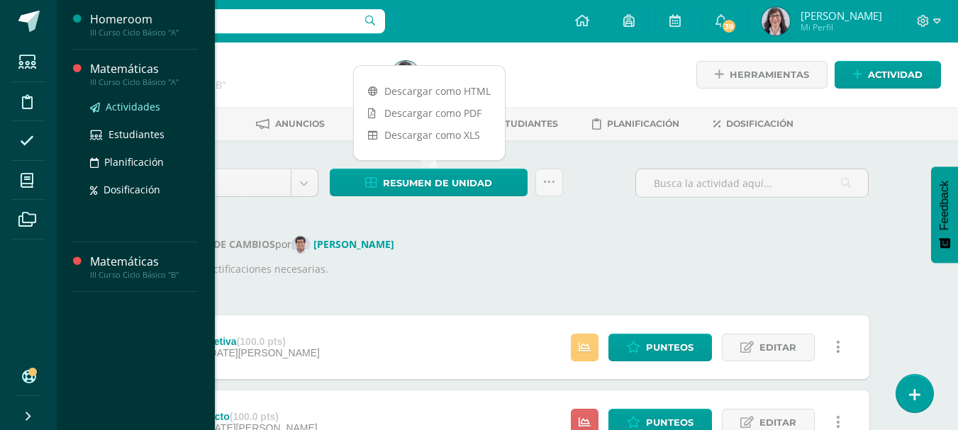
click at [135, 106] on span "Actividades" at bounding box center [133, 106] width 55 height 13
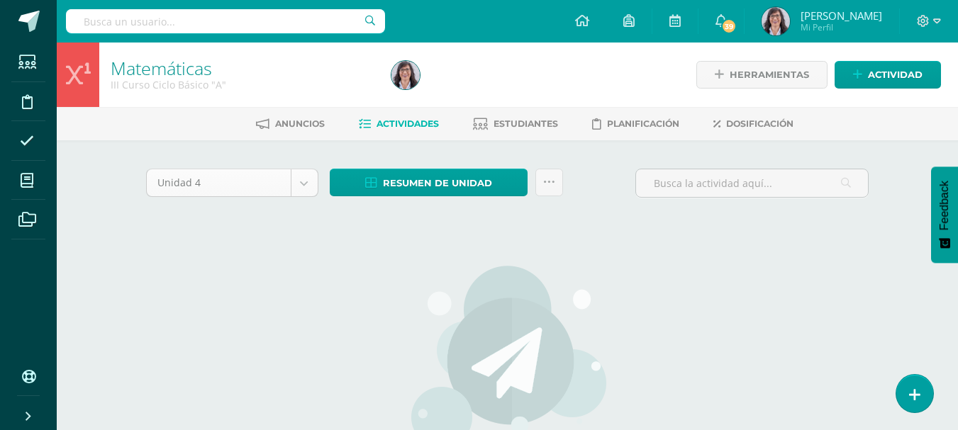
click at [301, 184] on body "Estudiantes Disciplina Asistencia Mis cursos Archivos Soporte Ayuda Reportar un…" at bounding box center [479, 304] width 958 height 609
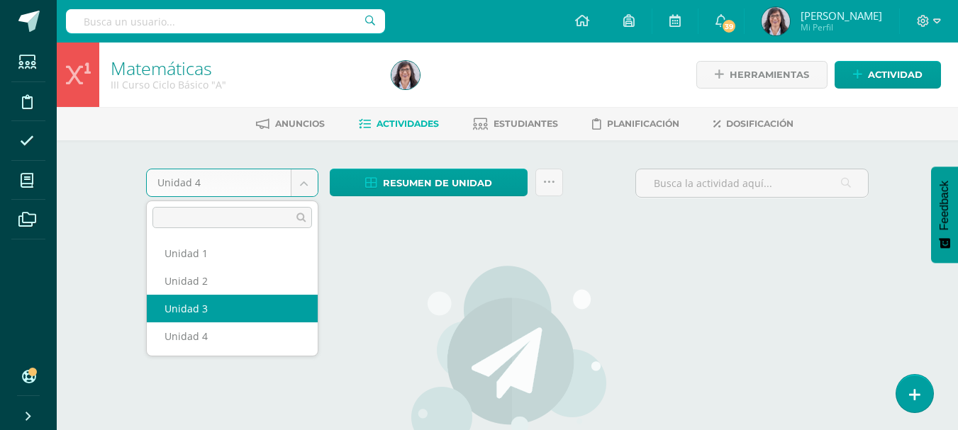
select select "Unidad 3"
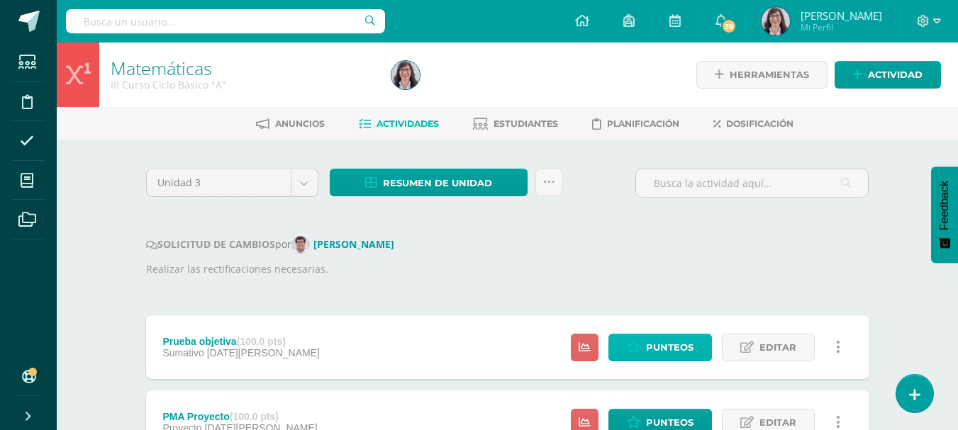
click at [658, 349] on span "Punteos" at bounding box center [669, 348] width 47 height 26
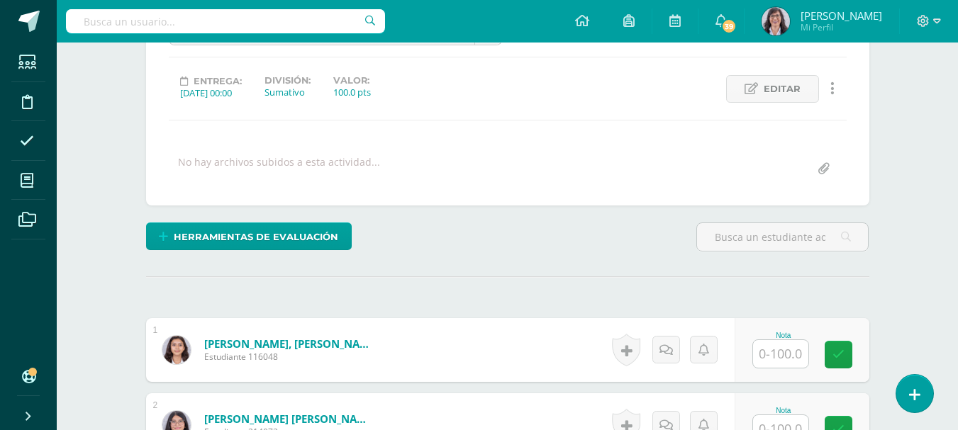
scroll to position [179, 0]
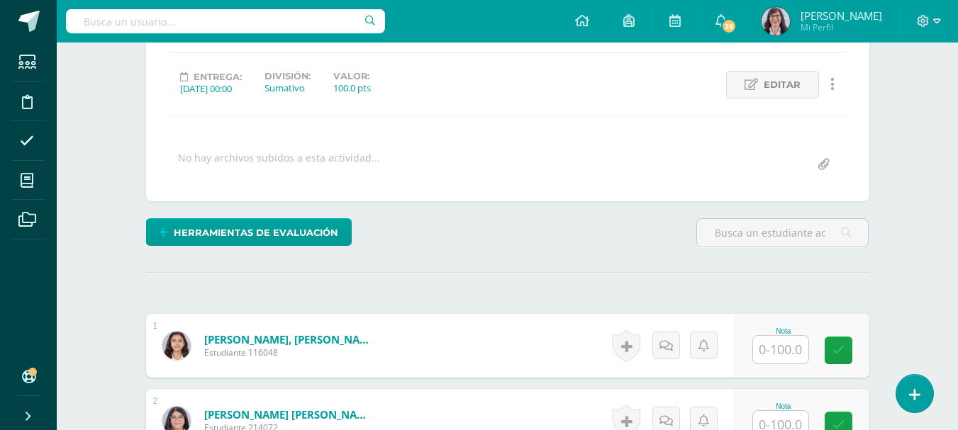
click at [785, 346] on input "text" at bounding box center [780, 350] width 55 height 28
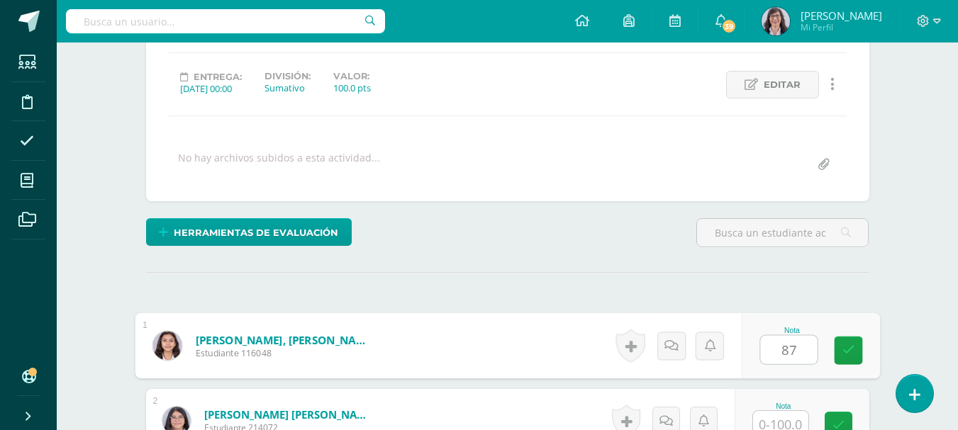
type input "87"
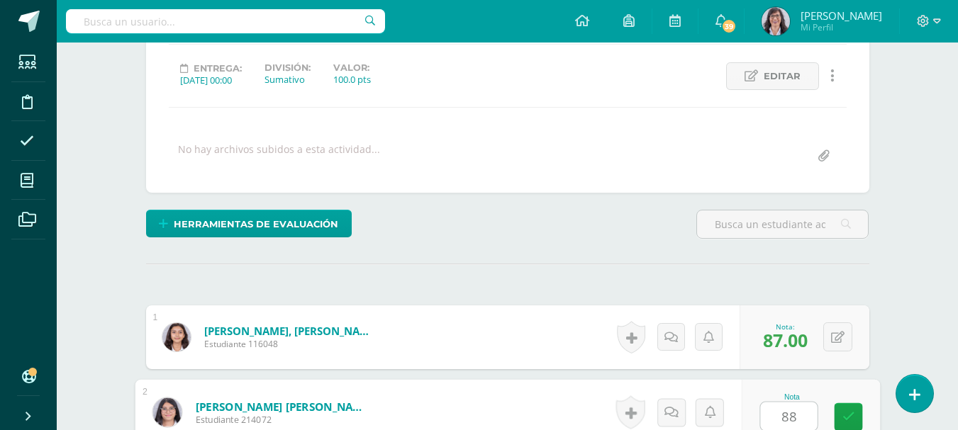
type input "88"
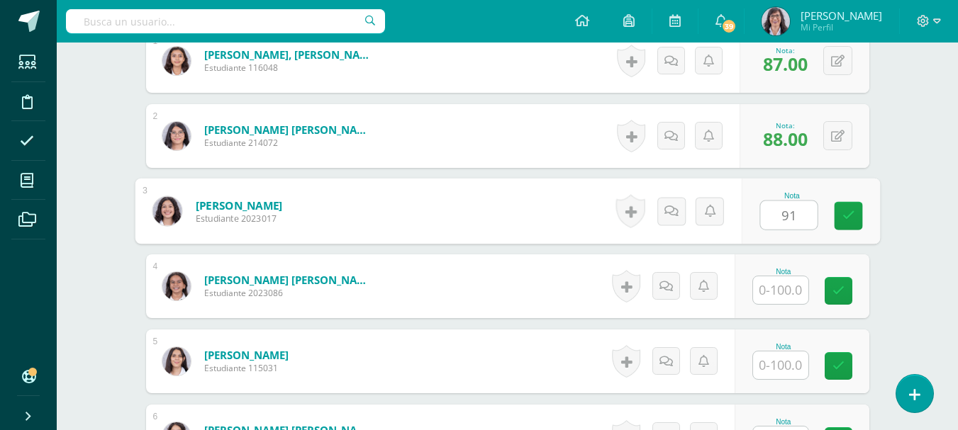
type input "91"
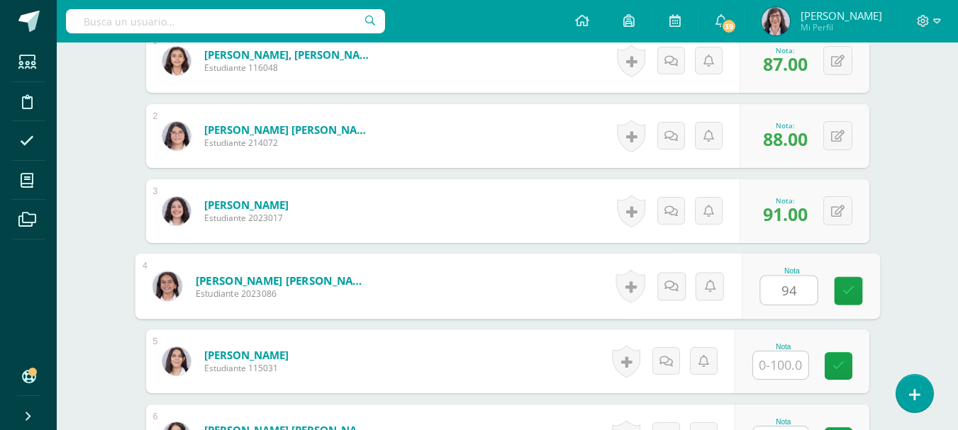
type input "94"
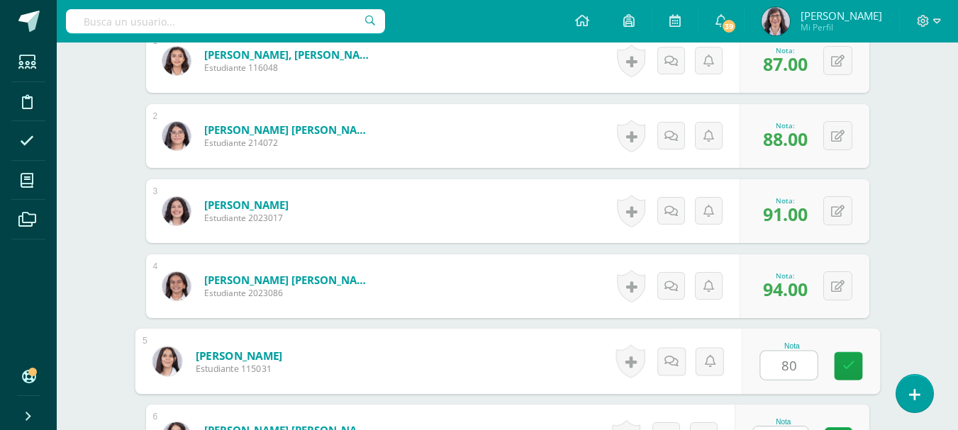
type input "80"
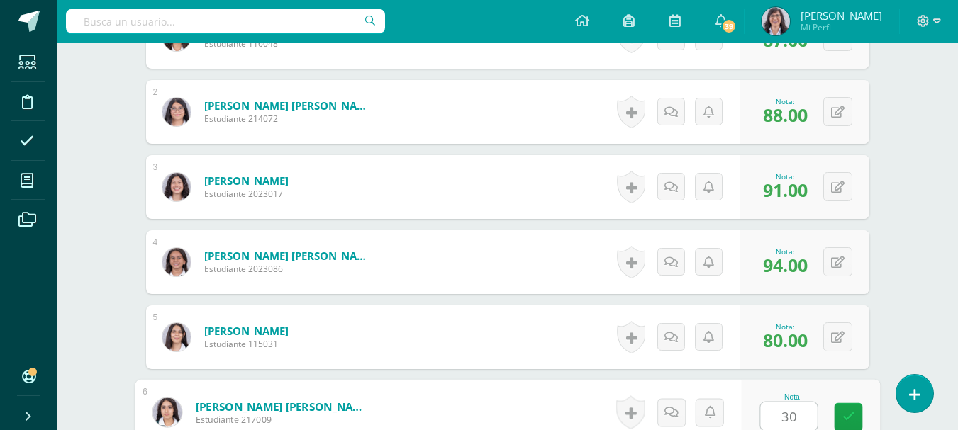
type input "30"
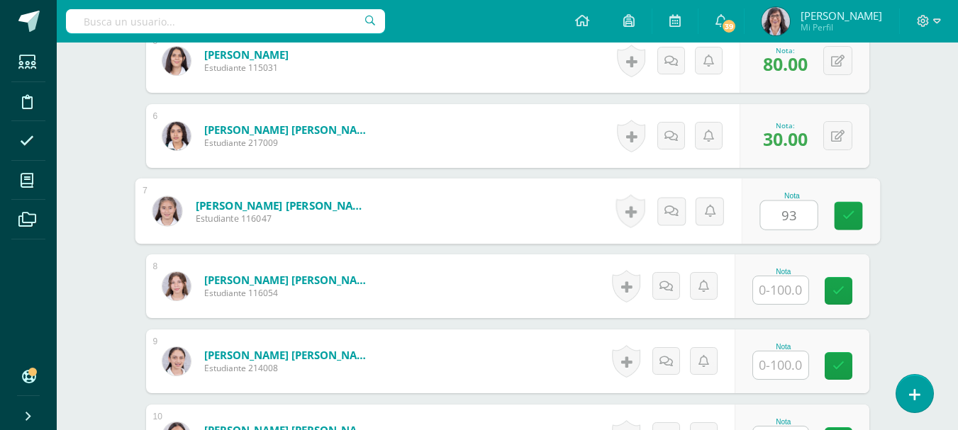
type input "93"
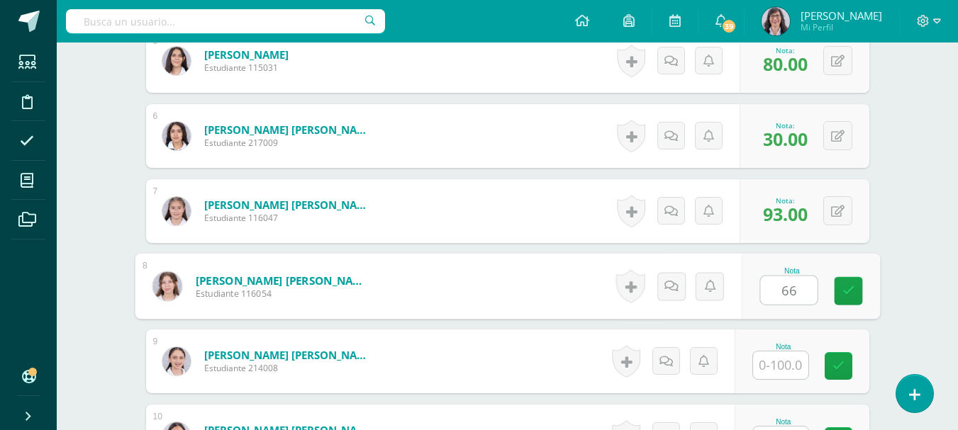
type input "66"
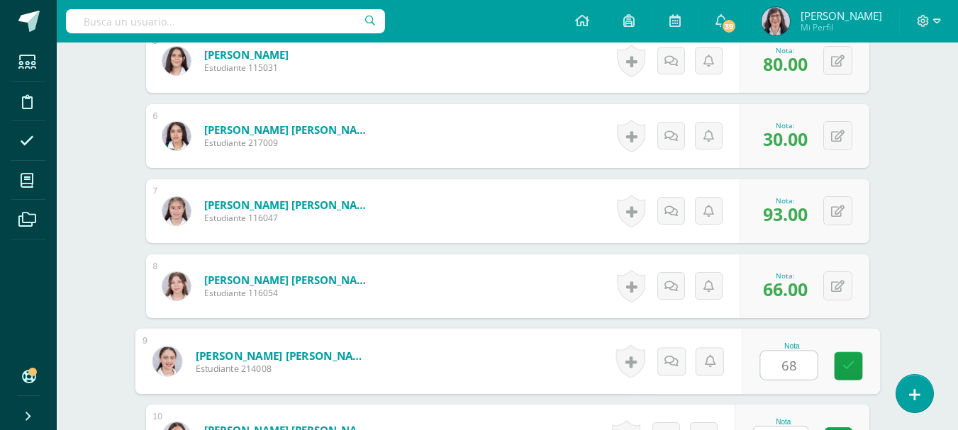
type input "68"
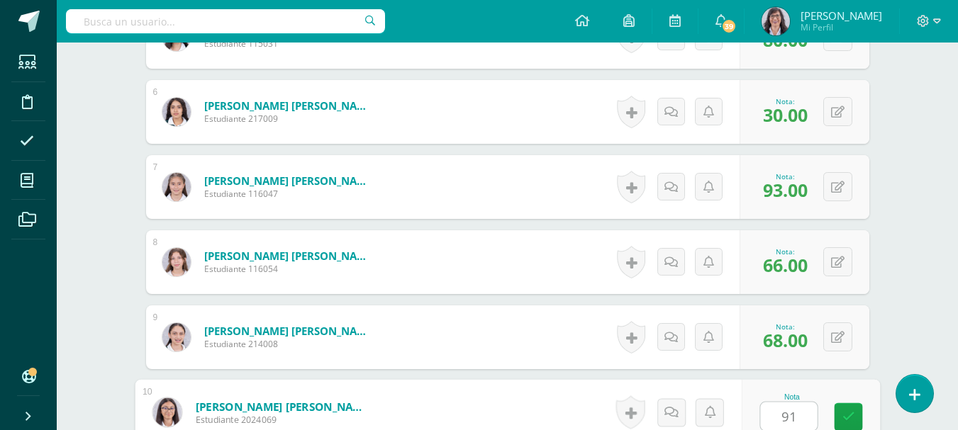
type input "91"
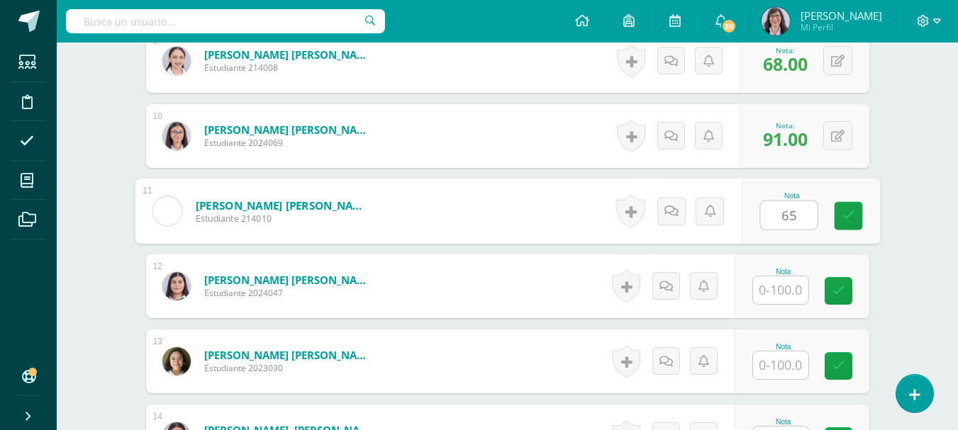
type input "65"
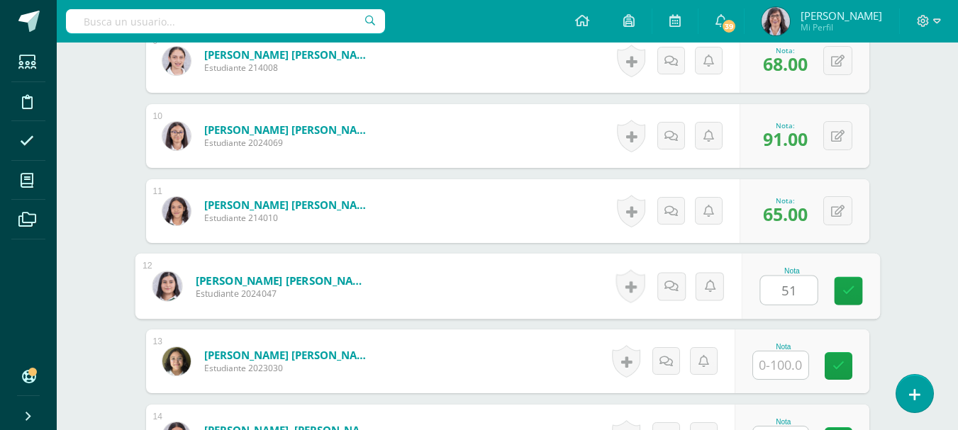
type input "51"
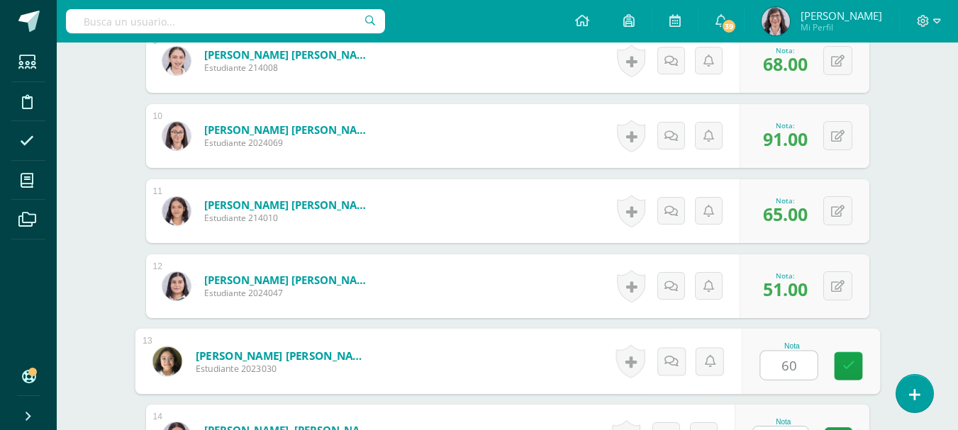
type input "60"
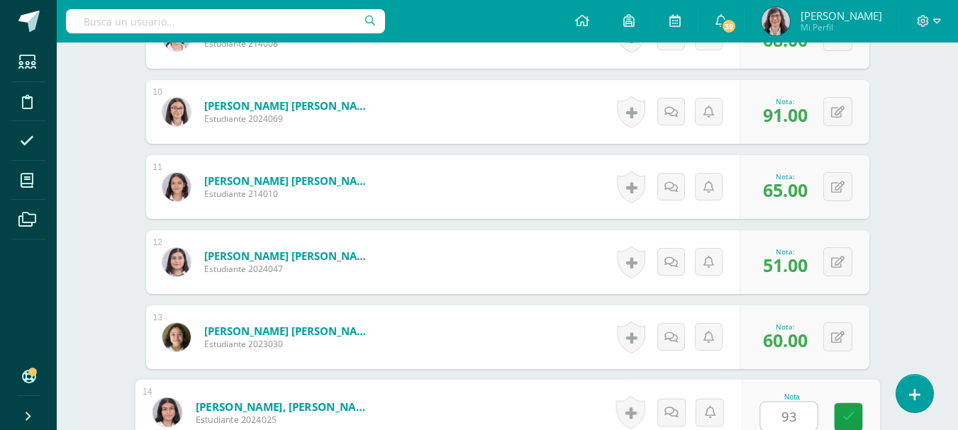
type input "93"
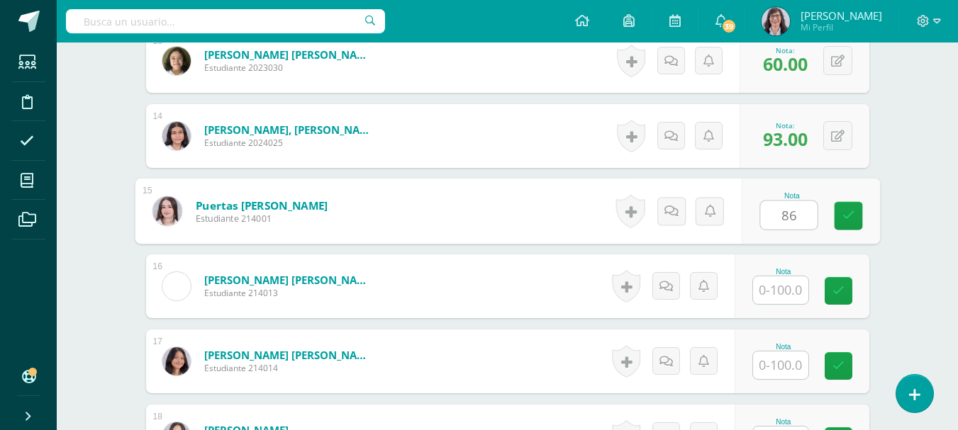
type input "86"
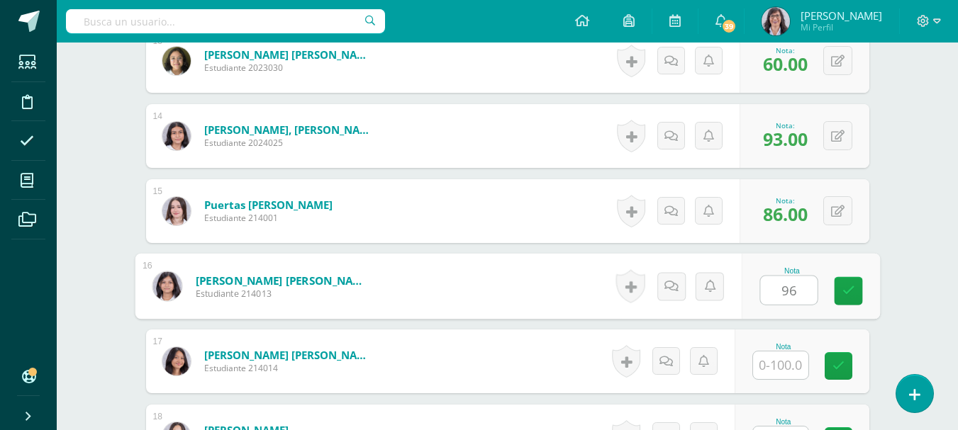
type input "96"
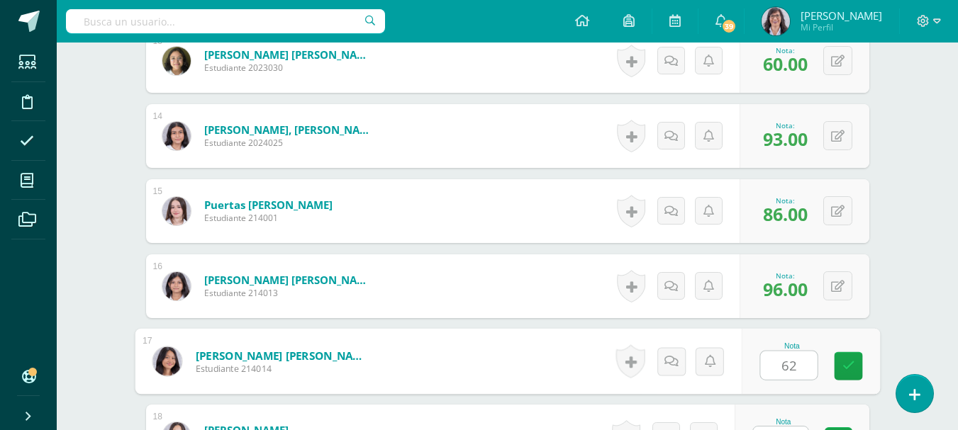
type input "62"
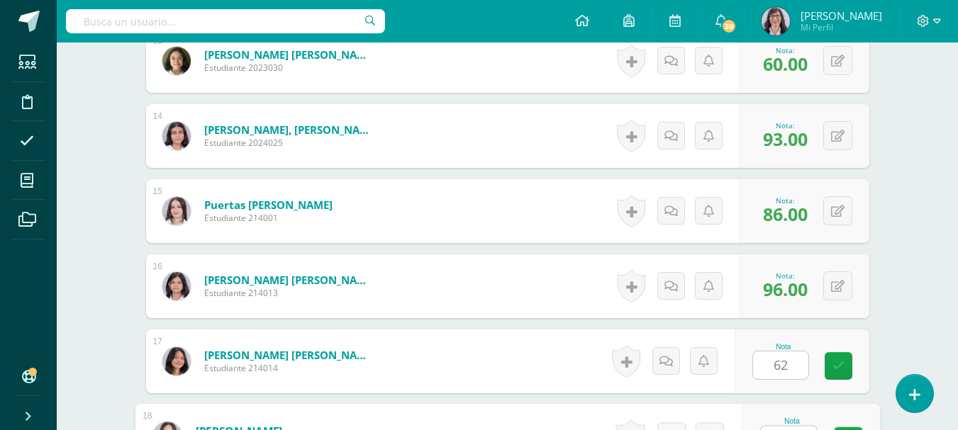
scroll to position [1390, 0]
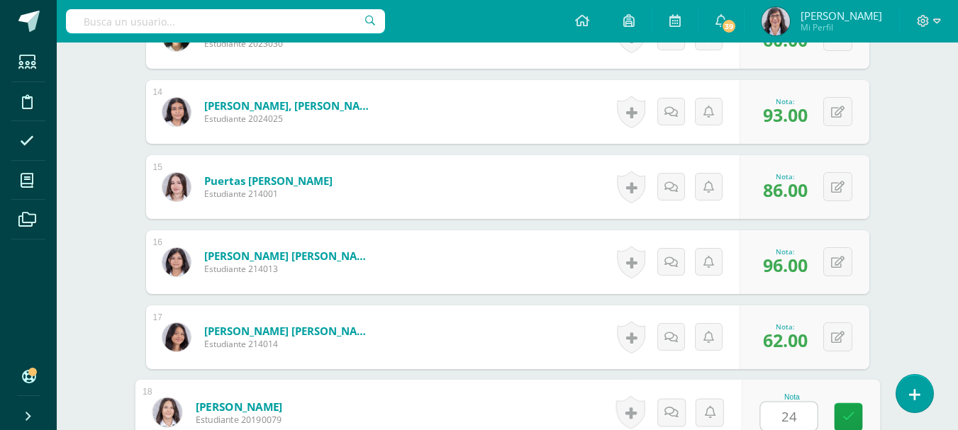
type input "24"
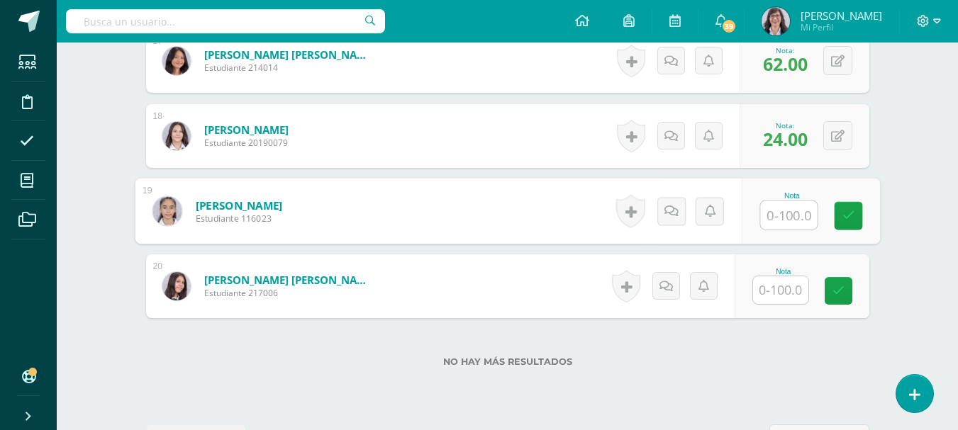
click at [781, 295] on input "text" at bounding box center [780, 290] width 55 height 28
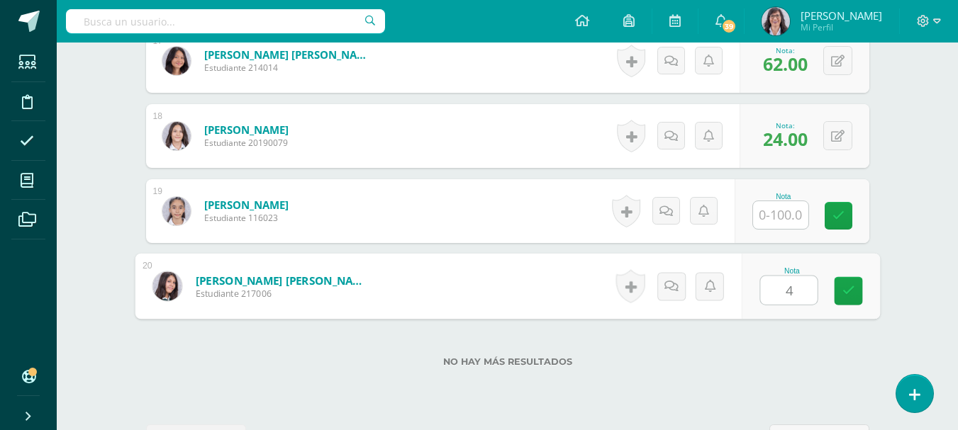
type input "40"
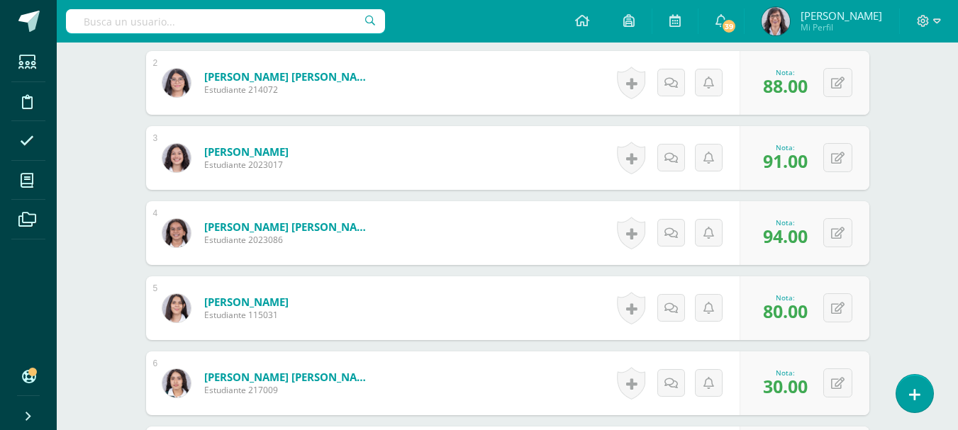
scroll to position [0, 0]
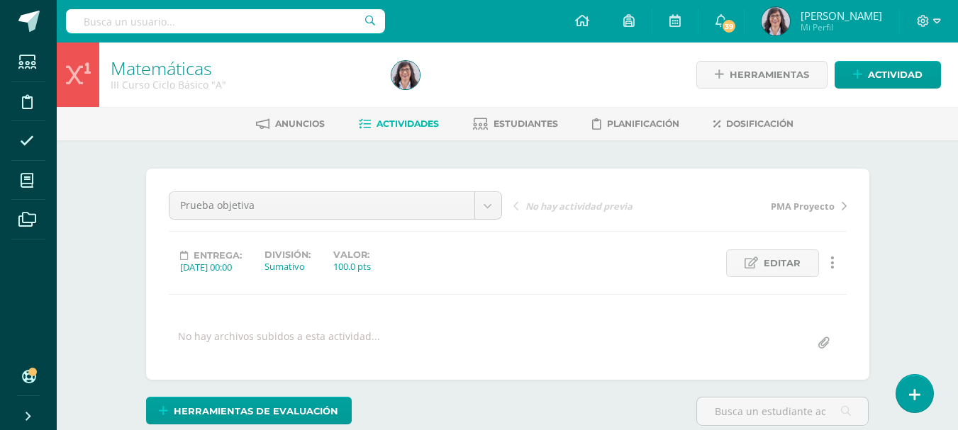
click at [404, 123] on span "Actividades" at bounding box center [407, 123] width 62 height 11
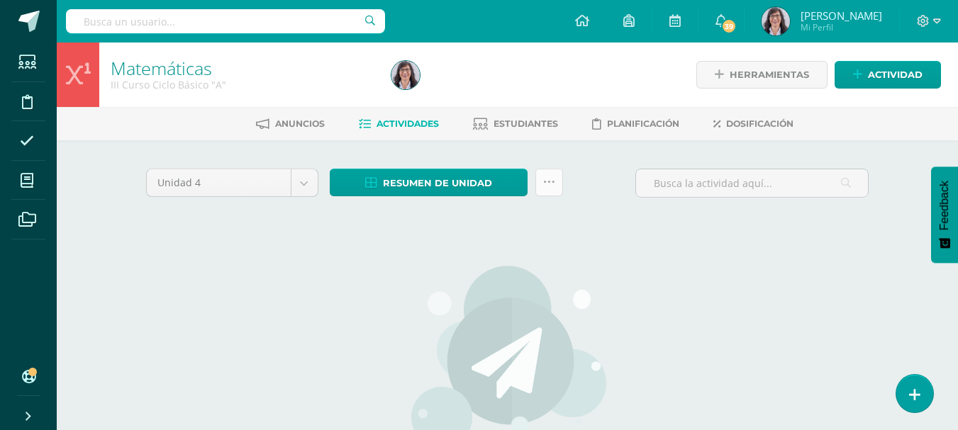
click at [547, 182] on icon at bounding box center [549, 183] width 12 height 12
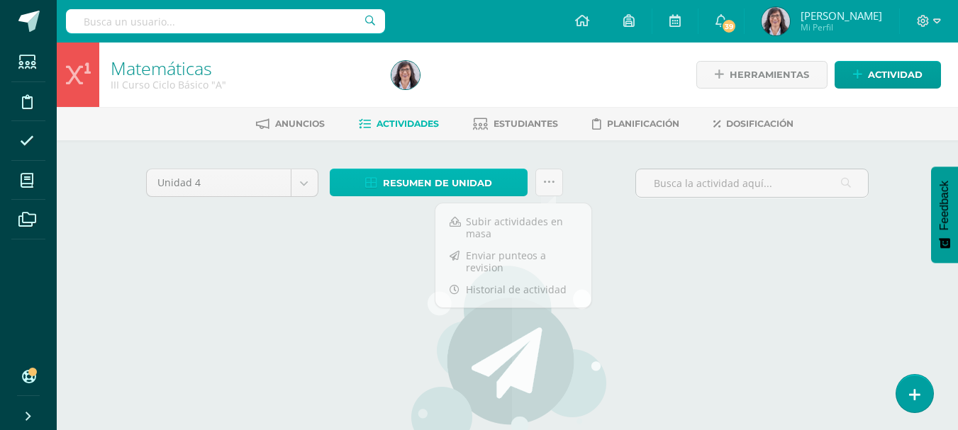
click at [447, 177] on span "Resumen de unidad" at bounding box center [437, 183] width 109 height 26
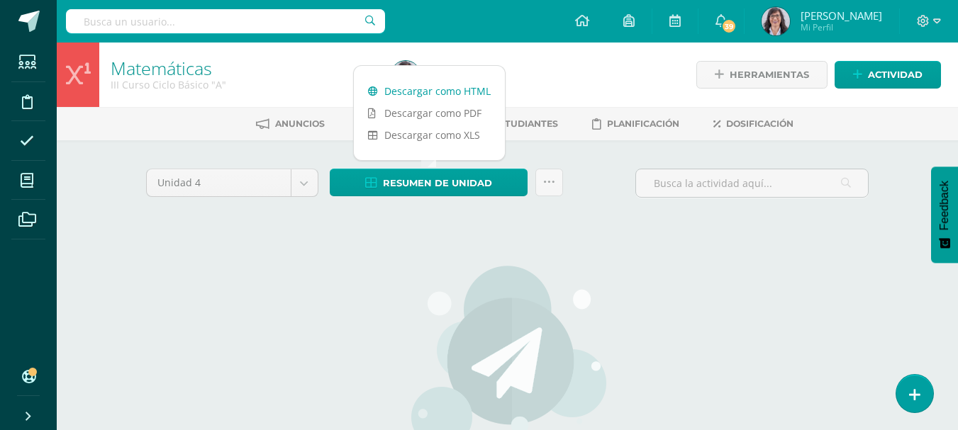
click at [427, 91] on link "Descargar como HTML" at bounding box center [429, 91] width 151 height 22
click at [306, 179] on body "Estudiantes Disciplina Asistencia Mis cursos Archivos Soporte Ayuda Reportar un…" at bounding box center [479, 304] width 958 height 609
select select "Unidad 3"
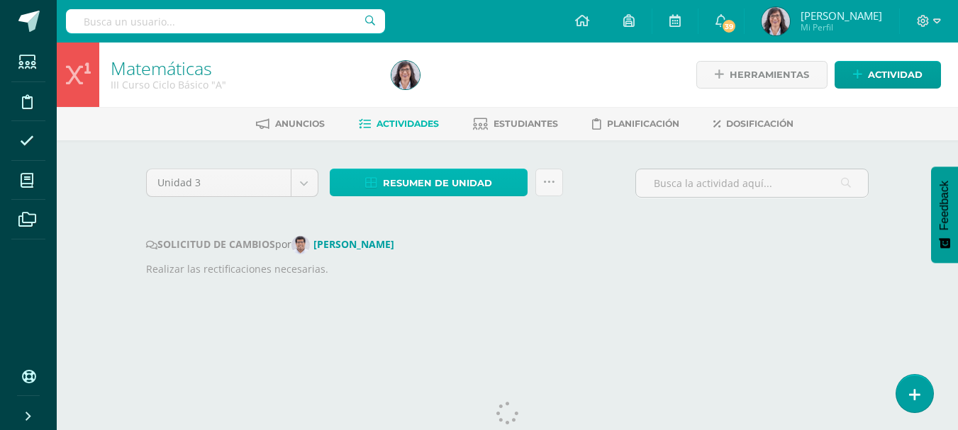
click at [466, 183] on span "Resumen de unidad" at bounding box center [437, 183] width 109 height 26
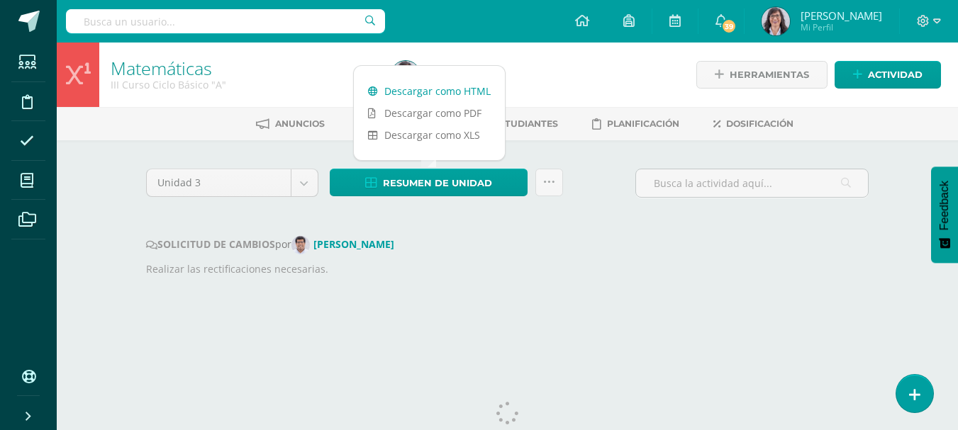
click at [436, 94] on link "Descargar como HTML" at bounding box center [429, 91] width 151 height 22
